Goal: Navigation & Orientation: Understand site structure

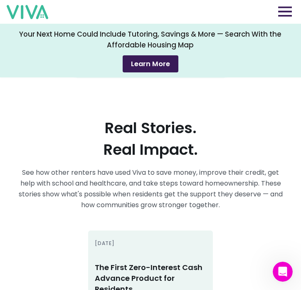
scroll to position [1451, 0]
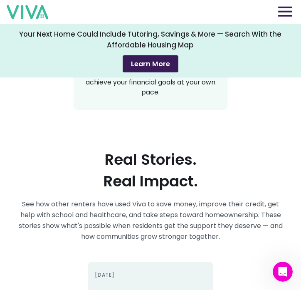
click at [282, 14] on img at bounding box center [285, 11] width 14 height 10
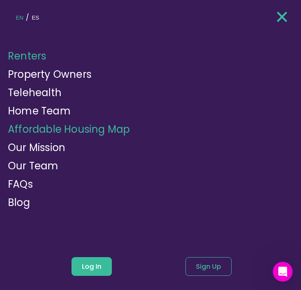
click at [67, 133] on link "Affordable Housing Map" at bounding box center [69, 129] width 122 height 14
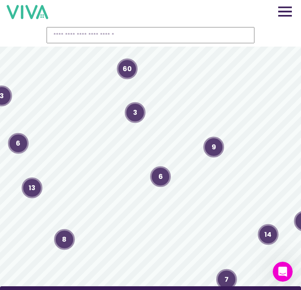
click at [285, 14] on img at bounding box center [285, 11] width 14 height 10
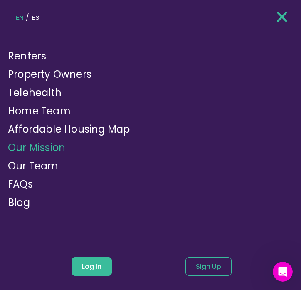
click at [37, 147] on link "Our Mission" at bounding box center [36, 147] width 57 height 14
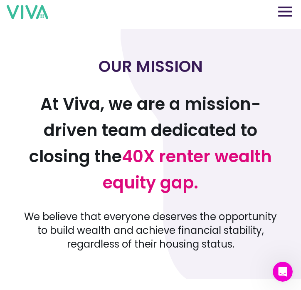
click at [282, 15] on img at bounding box center [285, 11] width 14 height 10
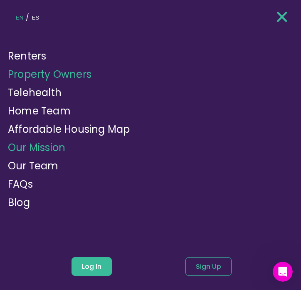
click at [60, 73] on link "Property Owners" at bounding box center [50, 74] width 84 height 14
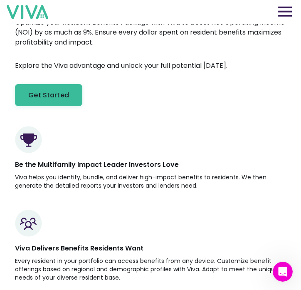
scroll to position [465, 0]
